Goal: Information Seeking & Learning: Learn about a topic

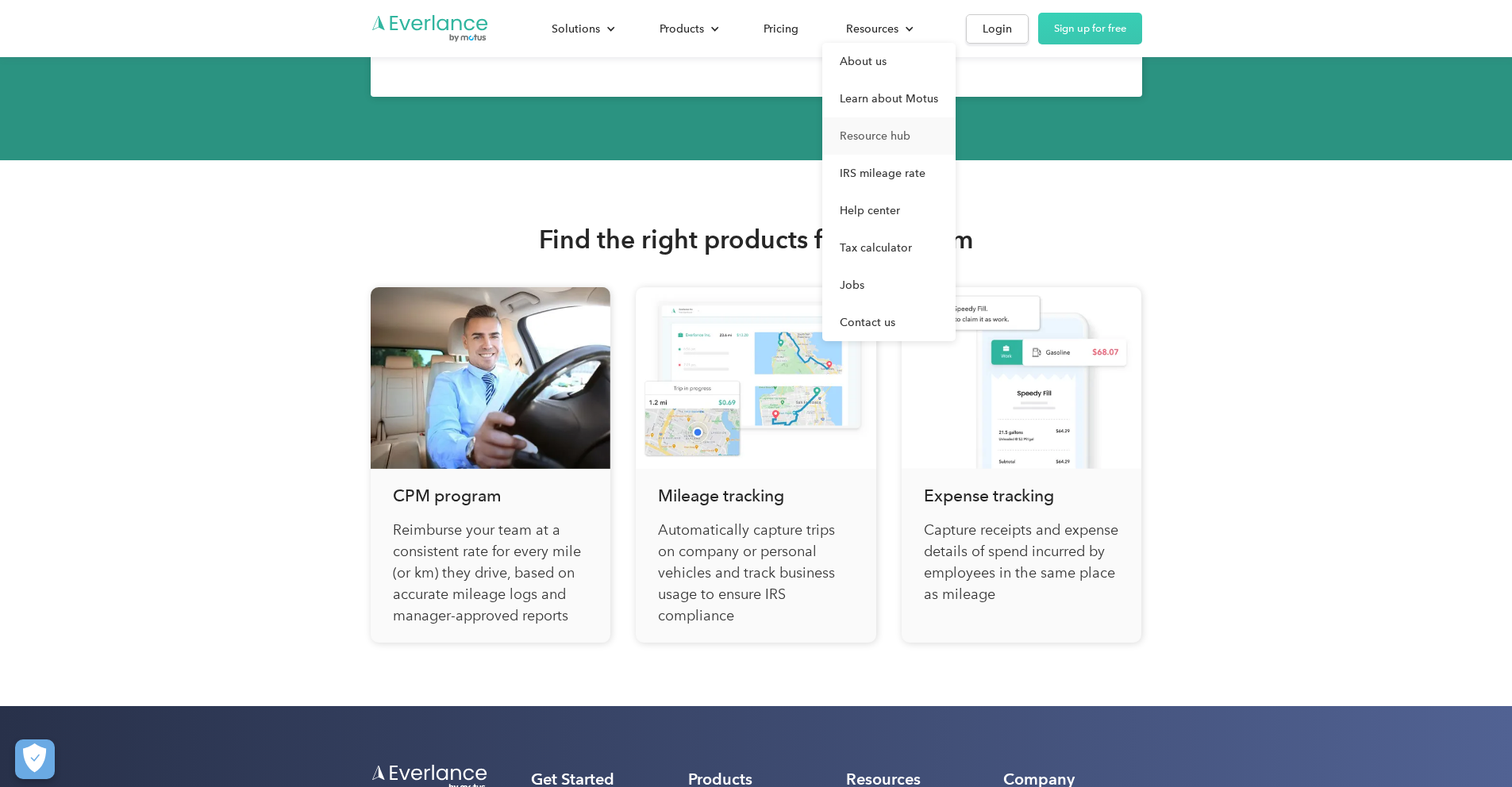
click at [956, 142] on link "Resource hub" at bounding box center [888, 136] width 133 height 37
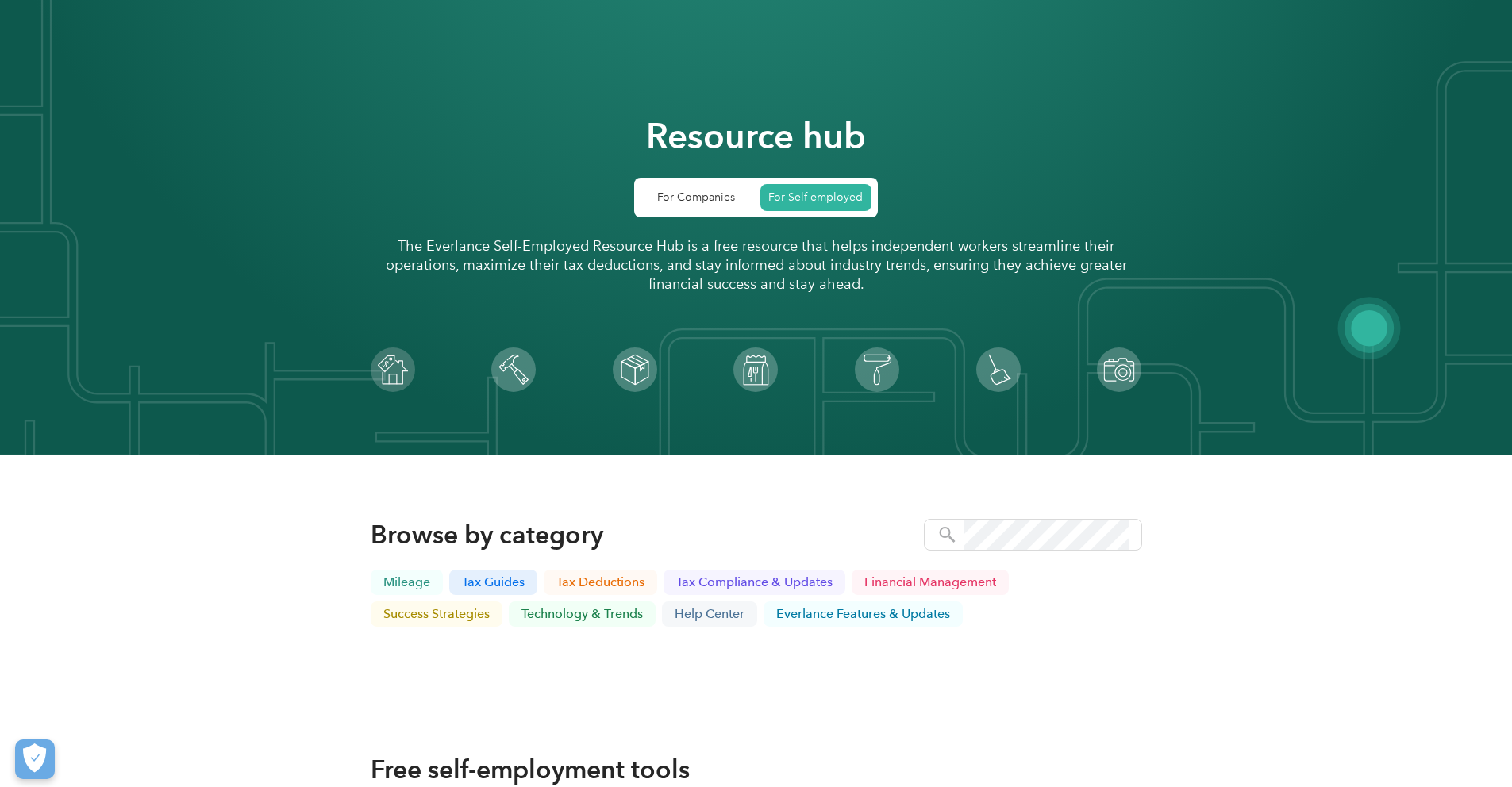
click at [1068, 135] on div "Resource hub For Companies For Self-employed The Everlance Self-Employed Resour…" at bounding box center [756, 227] width 772 height 328
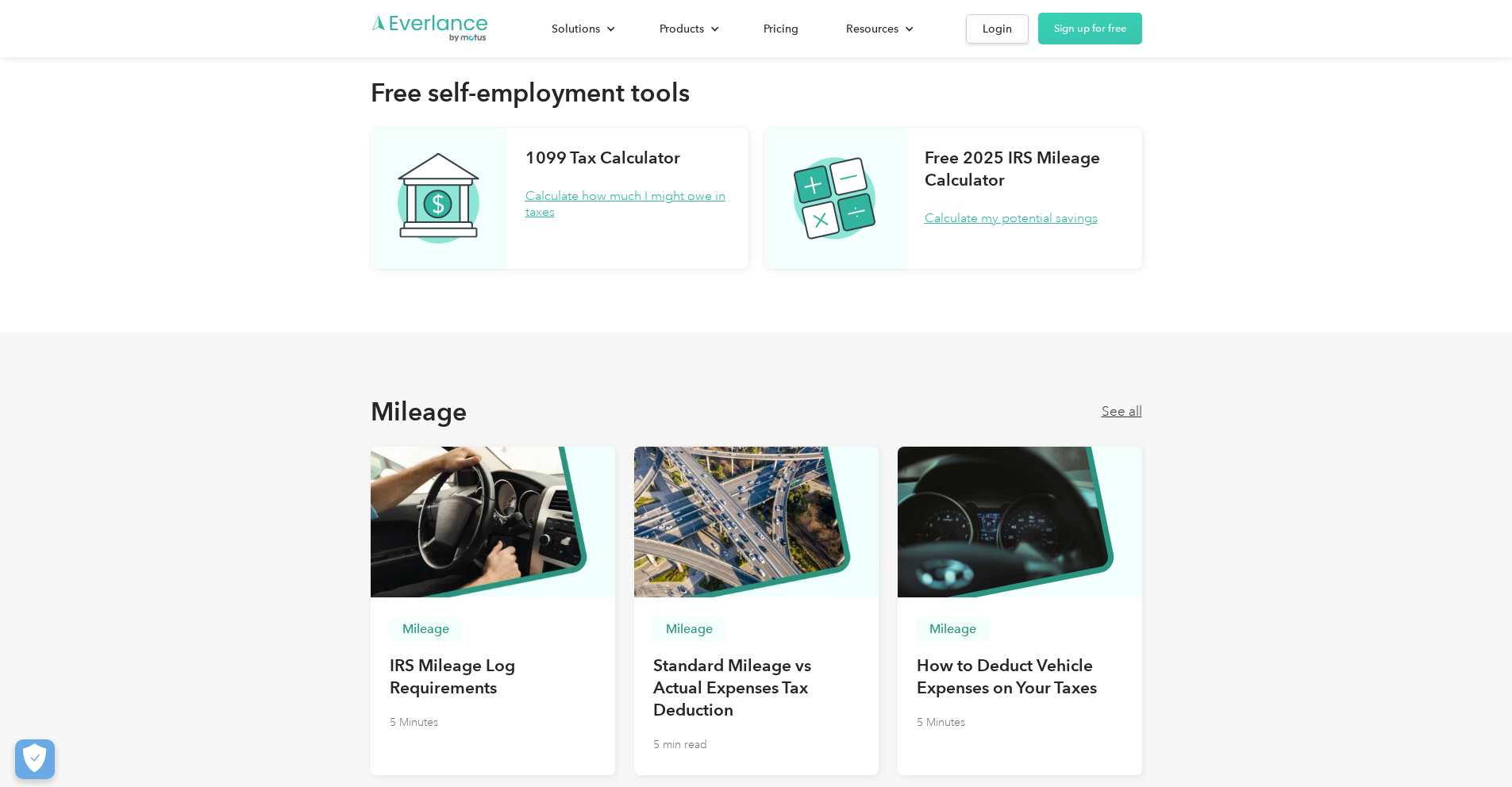
scroll to position [822, 0]
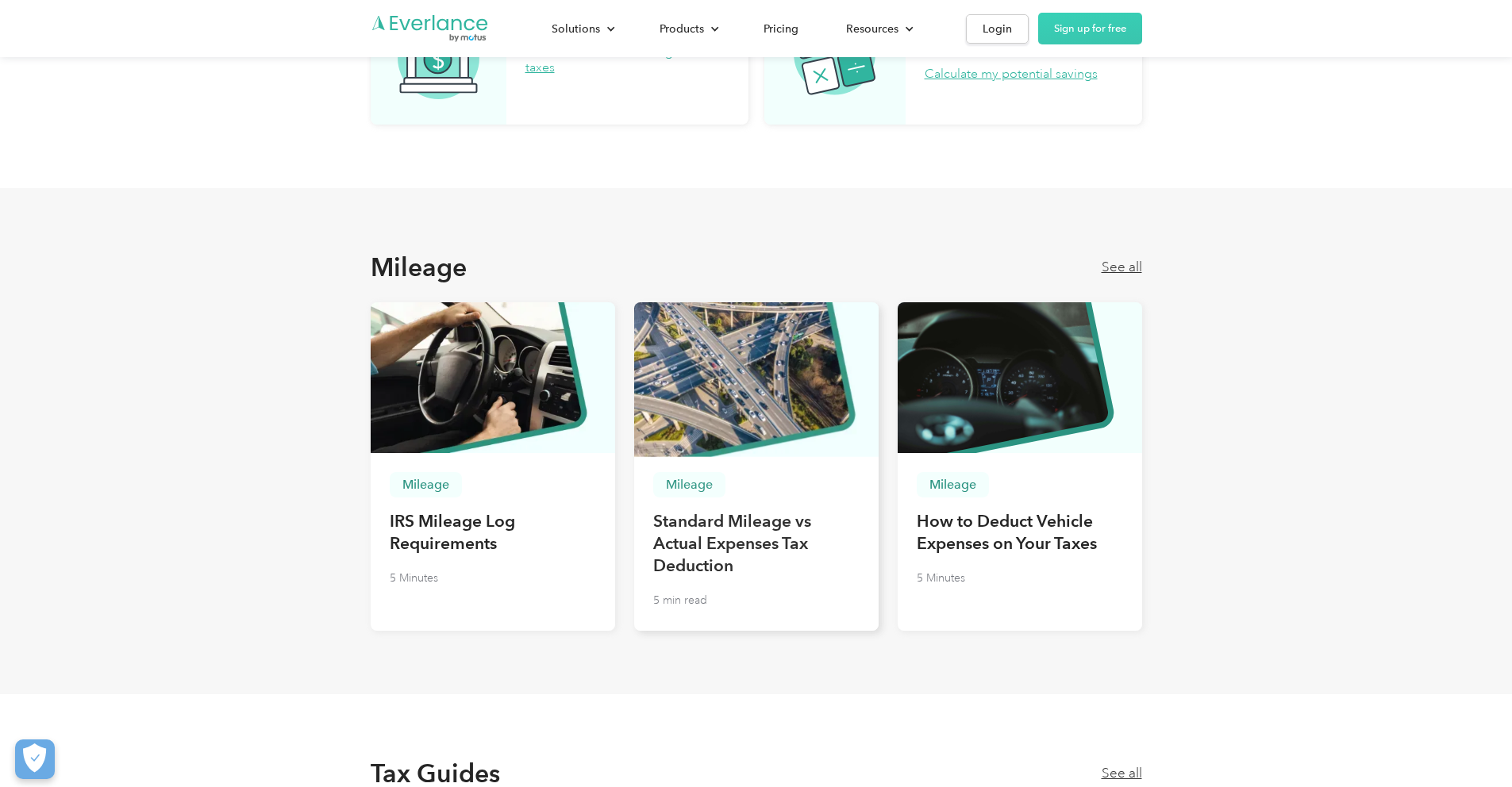
click at [748, 575] on h3 "Standard Mileage vs Actual Expenses Tax Deduction" at bounding box center [756, 543] width 207 height 66
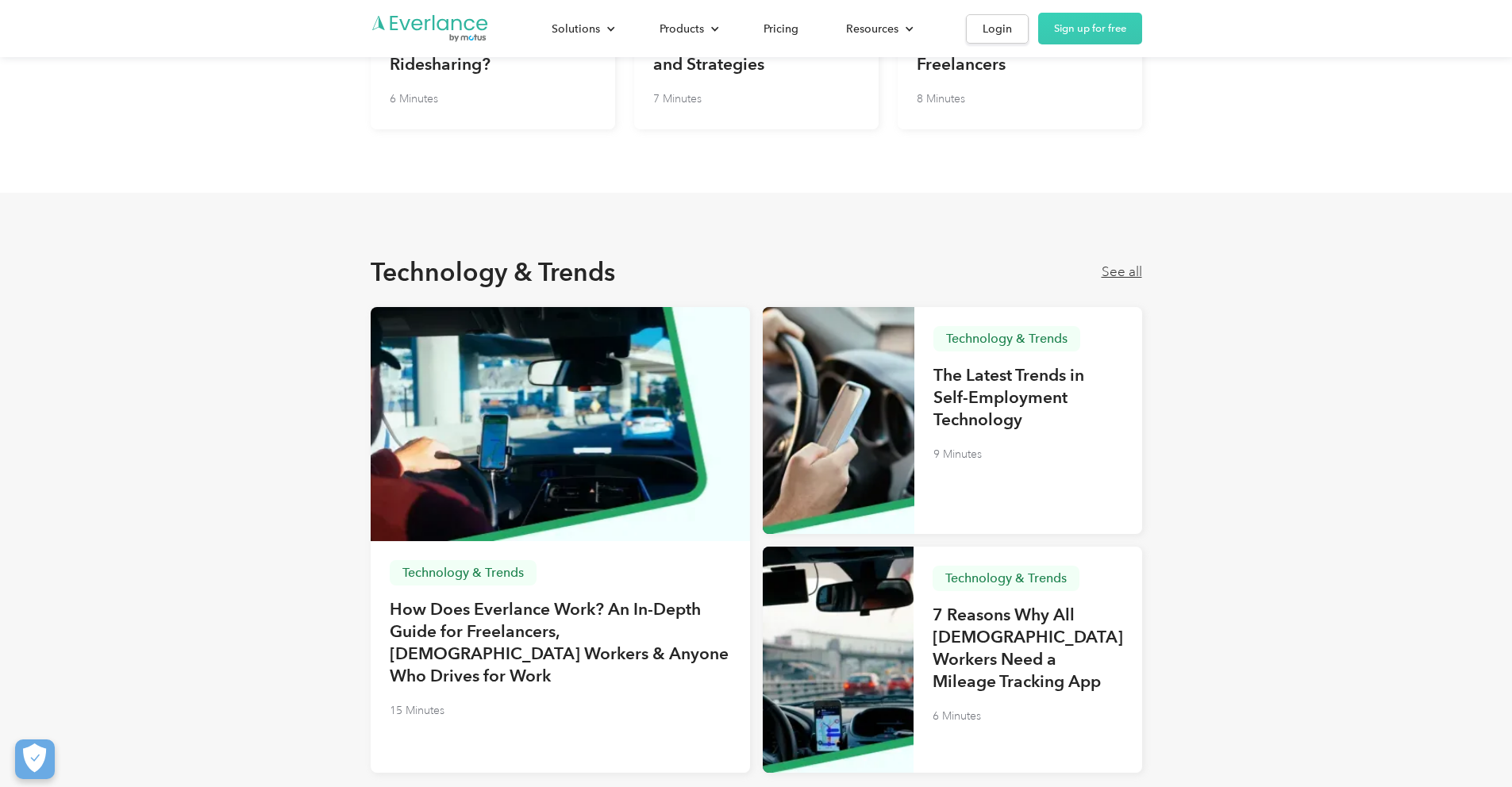
scroll to position [4236, 0]
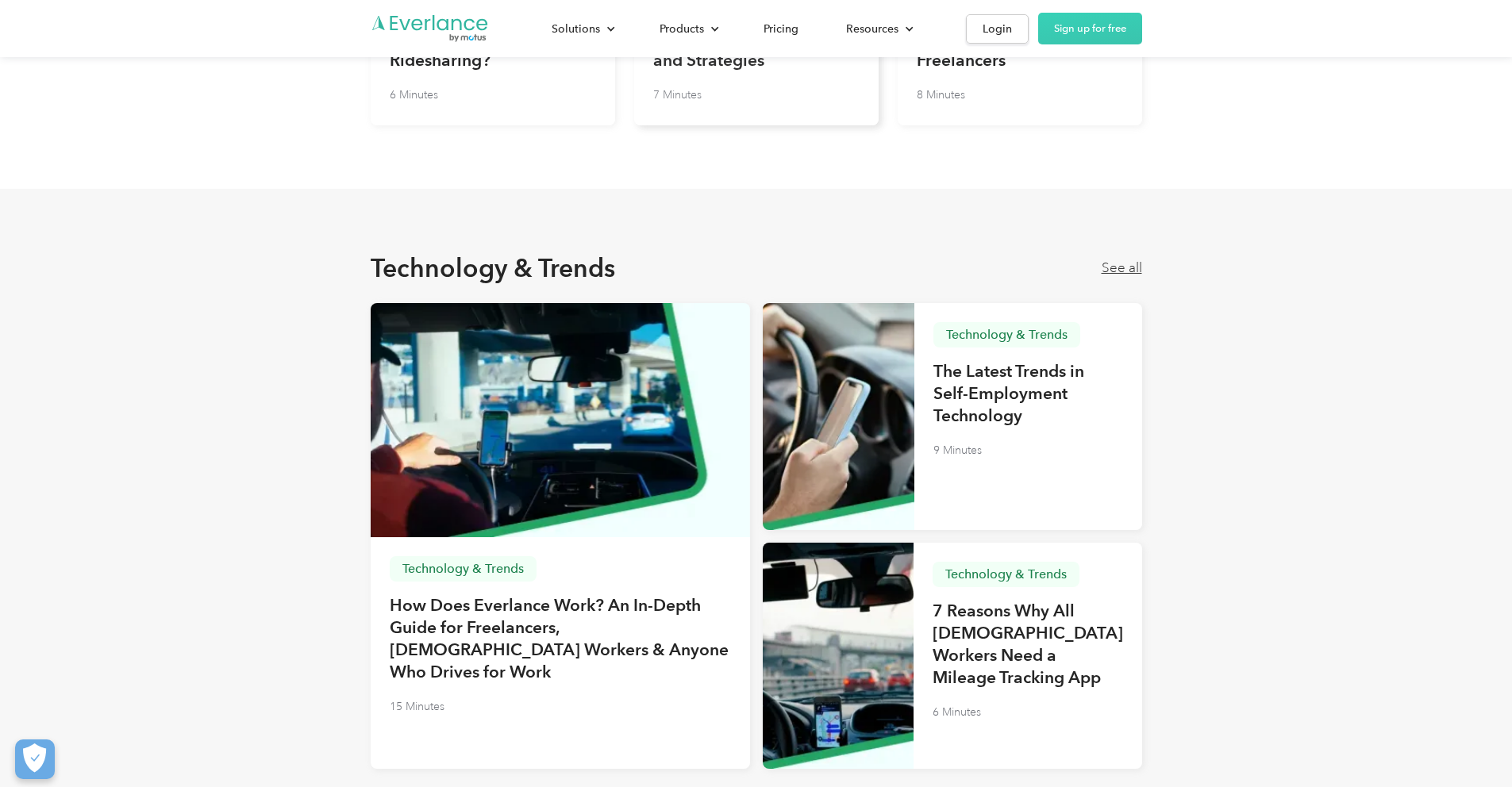
click at [745, 71] on h3 "Maximizing Success as an Amazon Flex Driver: Tips and Strategies" at bounding box center [756, 37] width 207 height 66
